Goal: Task Accomplishment & Management: Manage account settings

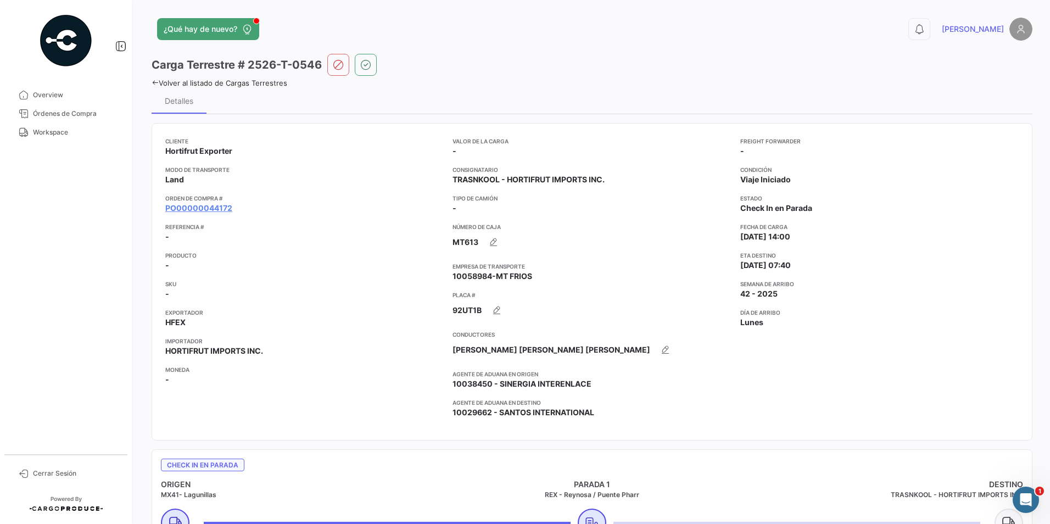
scroll to position [728, 0]
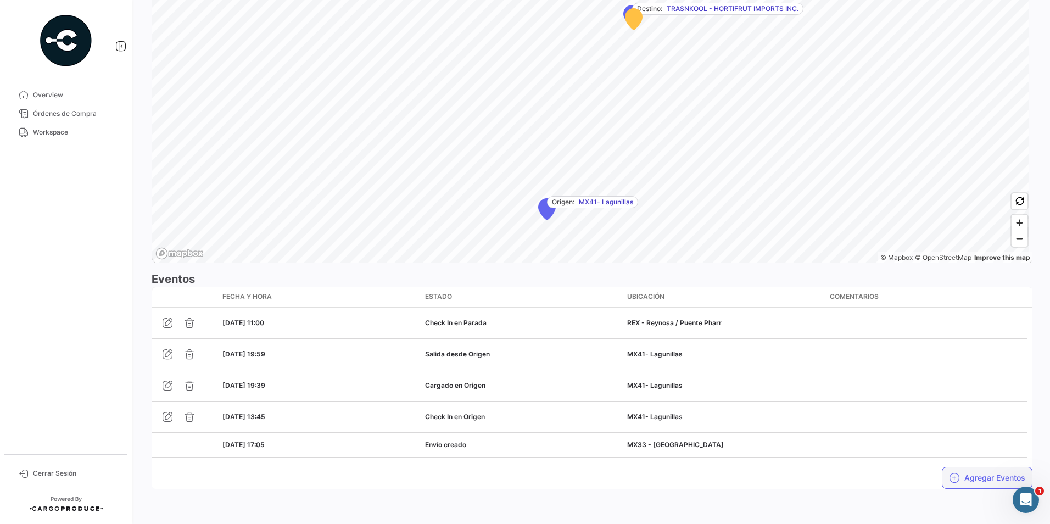
click at [990, 482] on button "Agregar Eventos" at bounding box center [987, 478] width 91 height 22
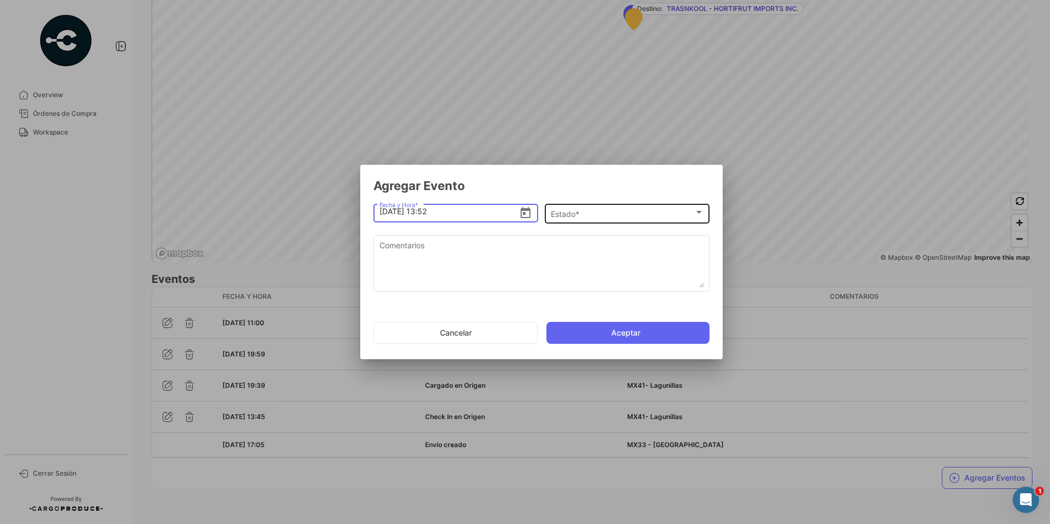
click at [572, 210] on span "Estado *" at bounding box center [622, 214] width 143 height 9
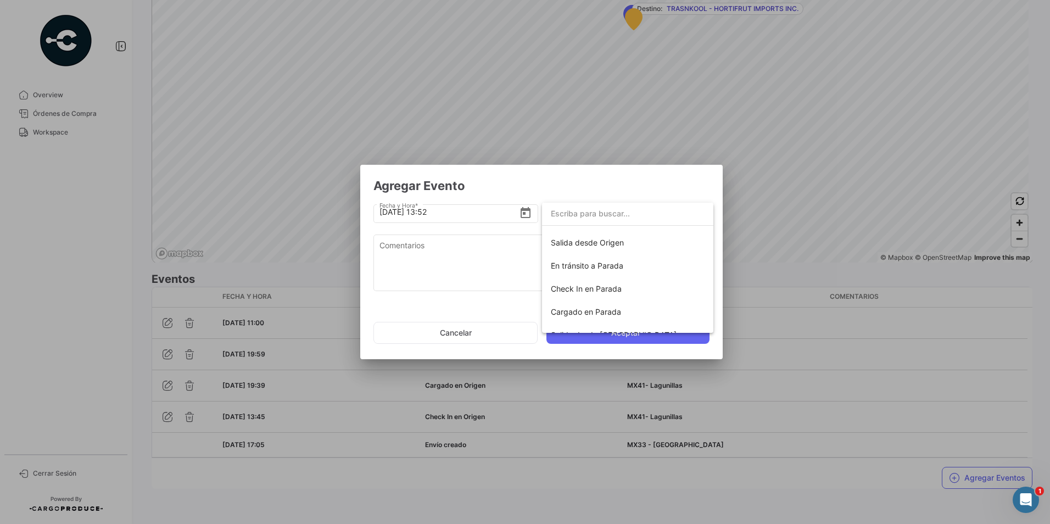
scroll to position [83, 0]
click at [593, 316] on span "Salida desde [GEOGRAPHIC_DATA]" at bounding box center [614, 315] width 126 height 9
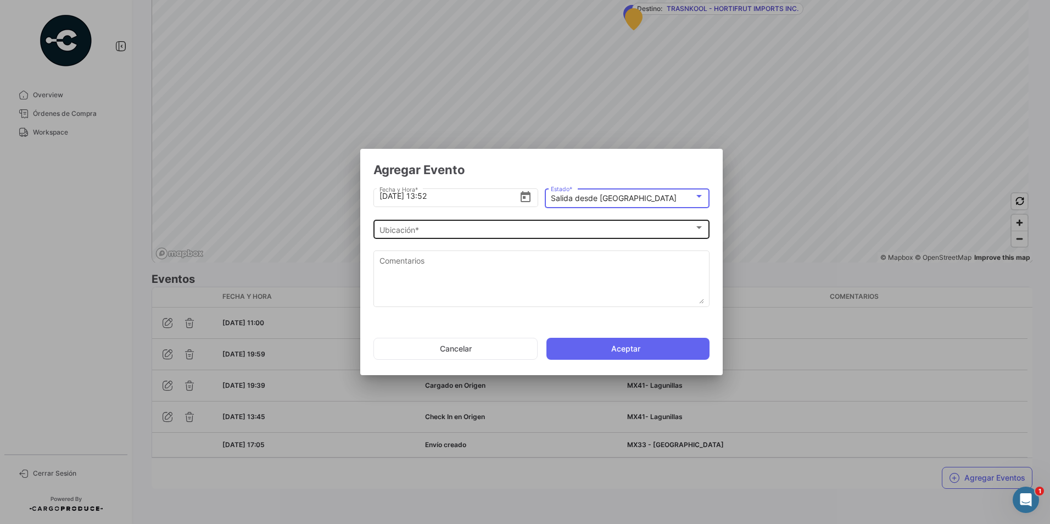
click at [492, 228] on div "Ubicación *" at bounding box center [537, 229] width 315 height 9
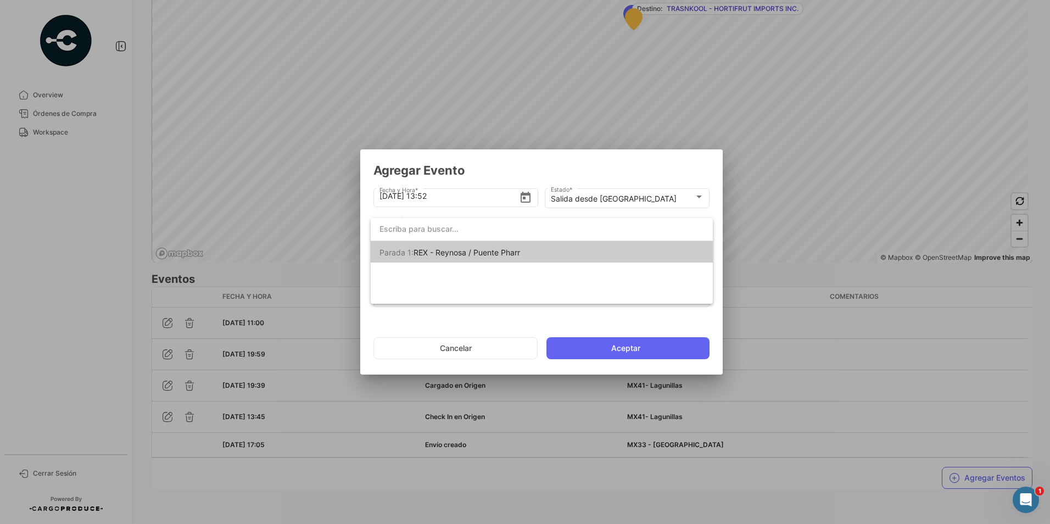
click at [450, 250] on span "REX - Reynosa / Puente Pharr" at bounding box center [467, 252] width 107 height 9
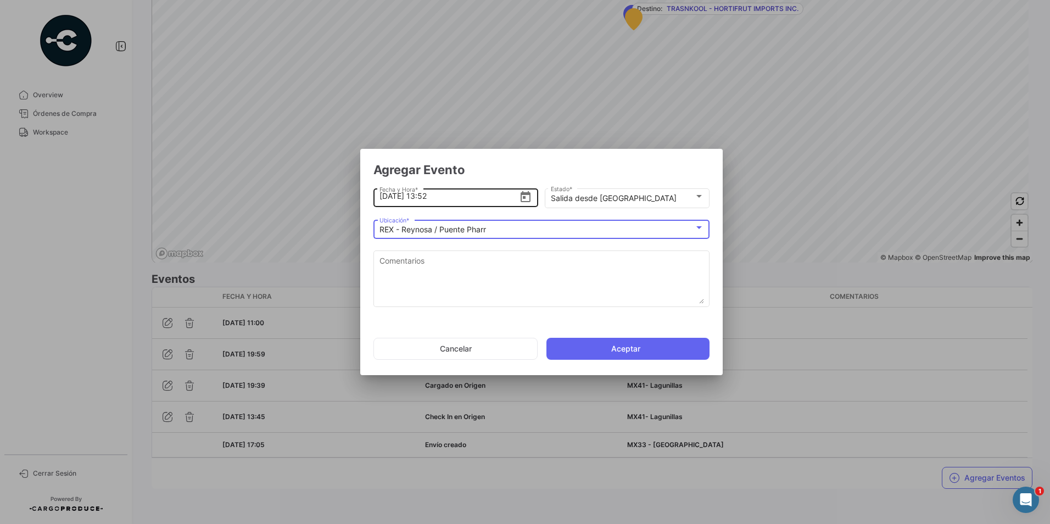
click at [528, 197] on icon "Open calendar" at bounding box center [525, 197] width 13 height 13
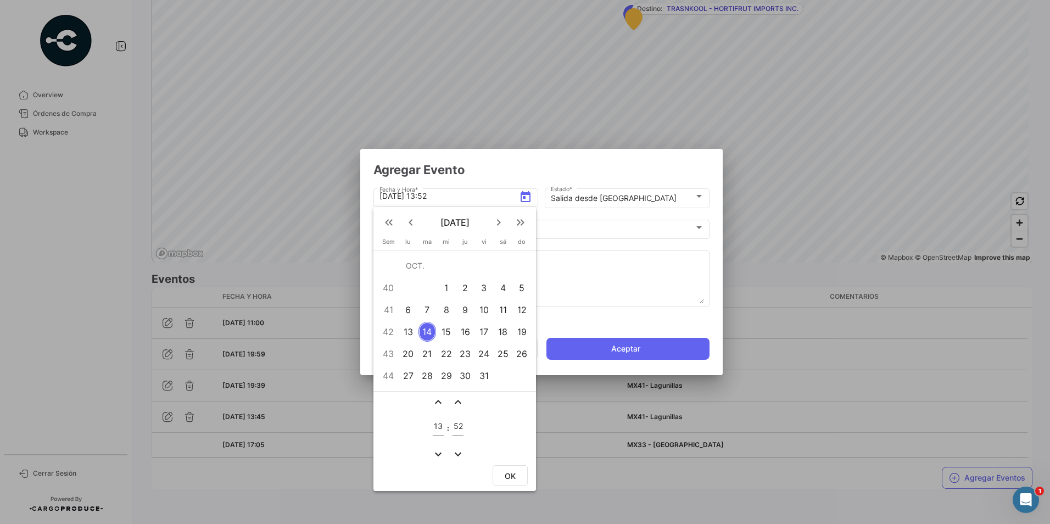
click at [441, 429] on input "13" at bounding box center [438, 426] width 11 height 9
type input "12"
click at [459, 426] on input "52" at bounding box center [458, 426] width 11 height 9
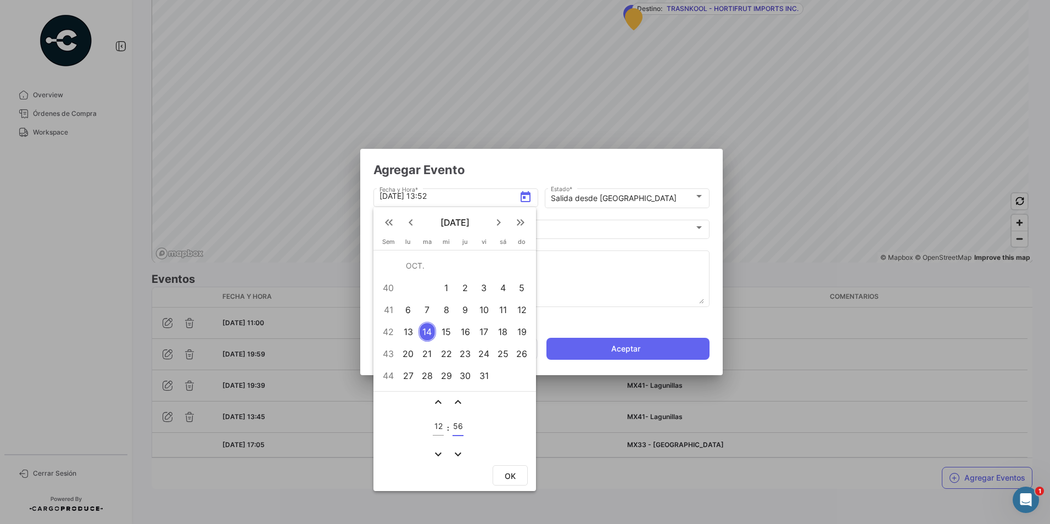
type input "56"
click at [515, 476] on span "OK" at bounding box center [510, 475] width 11 height 9
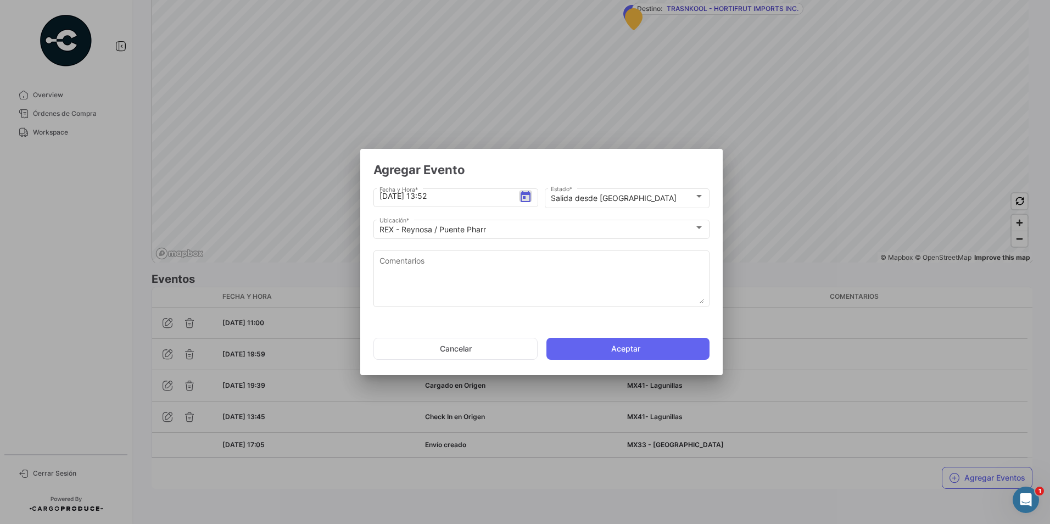
type input "[DATE] 12:56"
click at [621, 353] on button "Aceptar" at bounding box center [628, 349] width 163 height 22
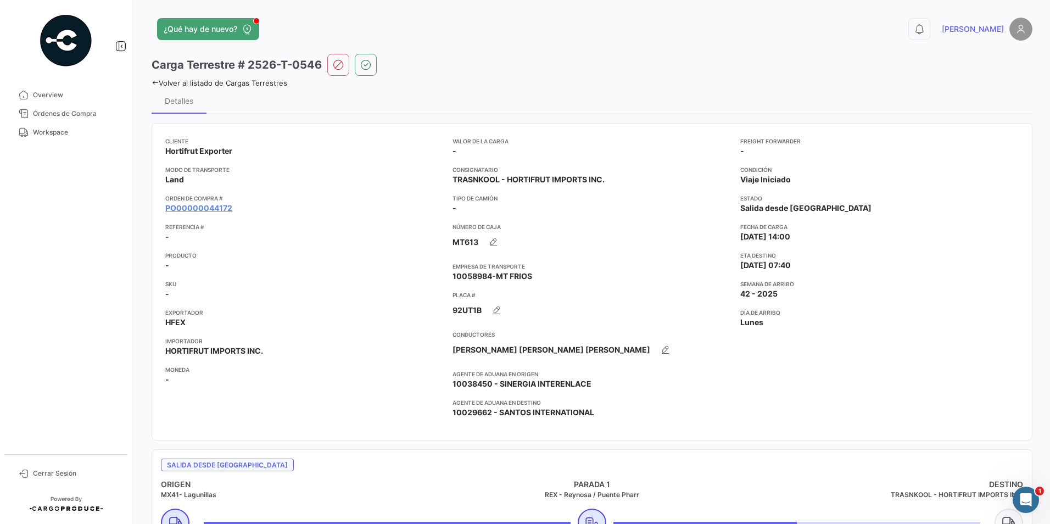
scroll to position [55, 0]
